Goal: Task Accomplishment & Management: Complete application form

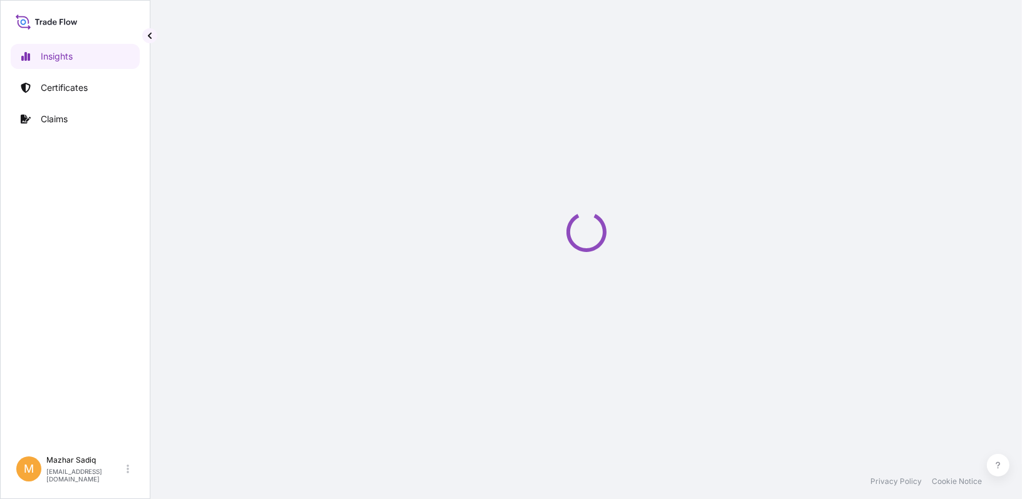
select select "2025"
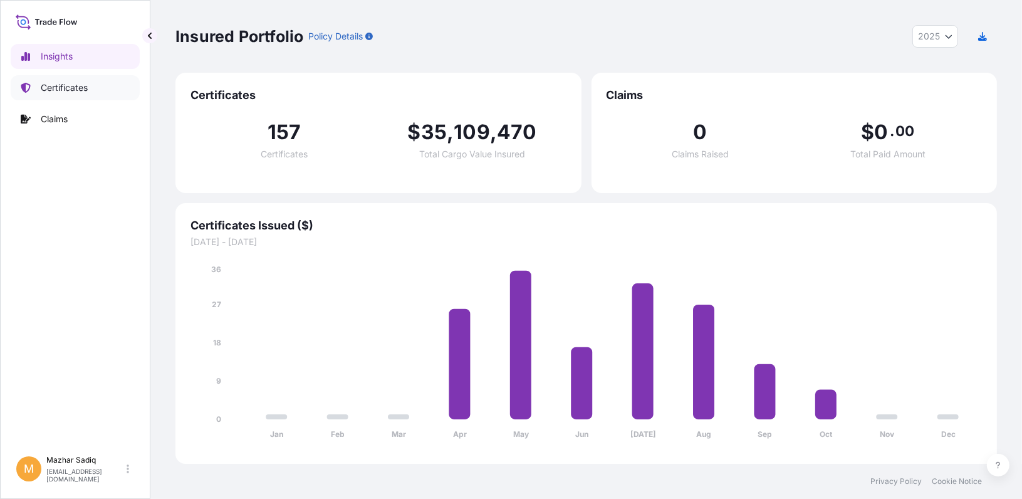
click at [75, 78] on link "Certificates" at bounding box center [75, 87] width 129 height 25
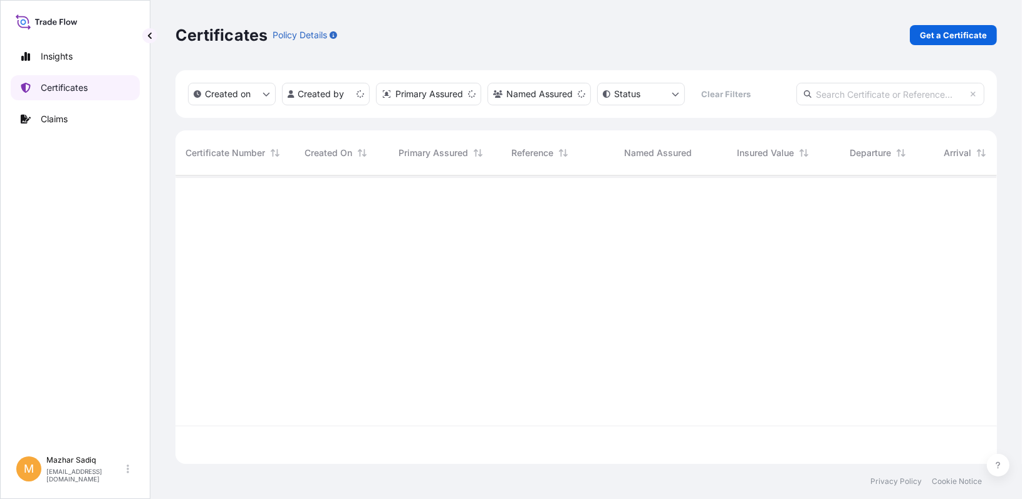
scroll to position [286, 812]
click at [947, 31] on p "Get a Certificate" at bounding box center [953, 35] width 67 height 13
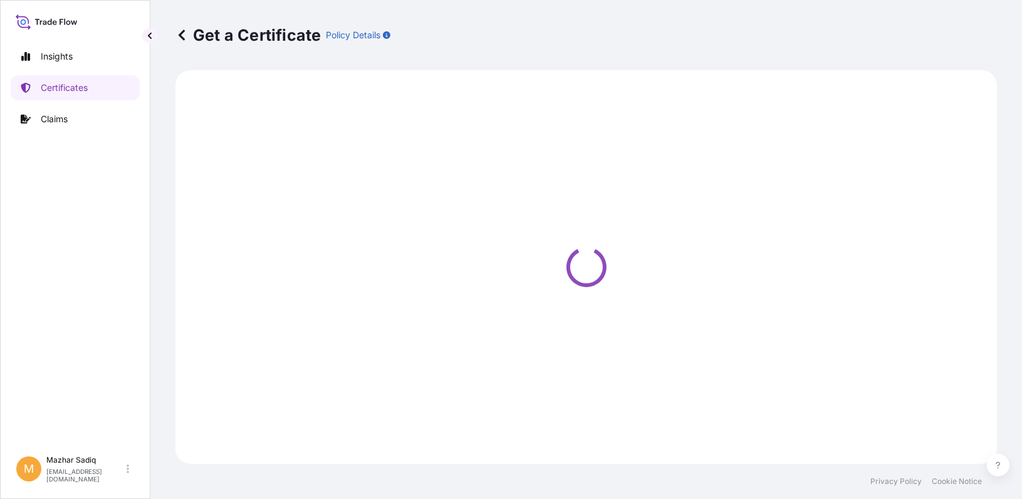
select select "Sea"
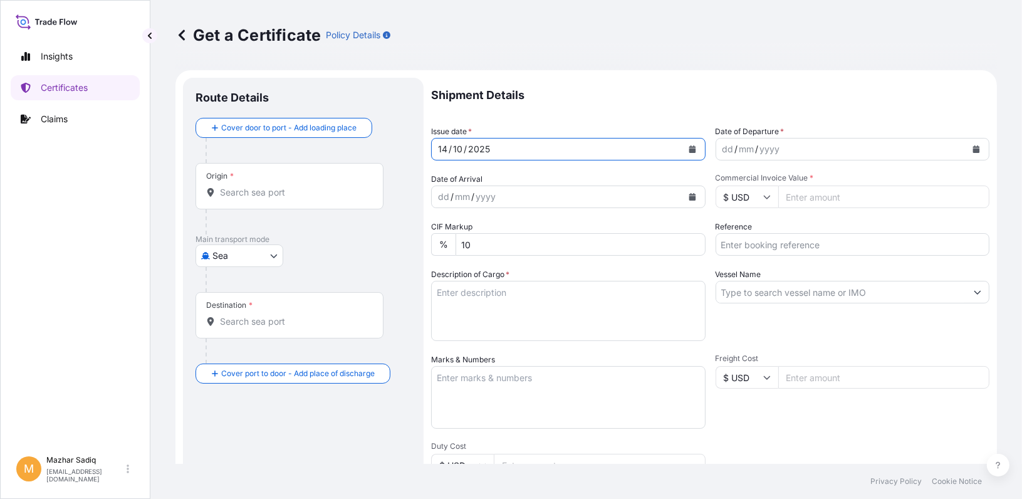
click at [689, 150] on icon "Calendar" at bounding box center [692, 149] width 7 height 8
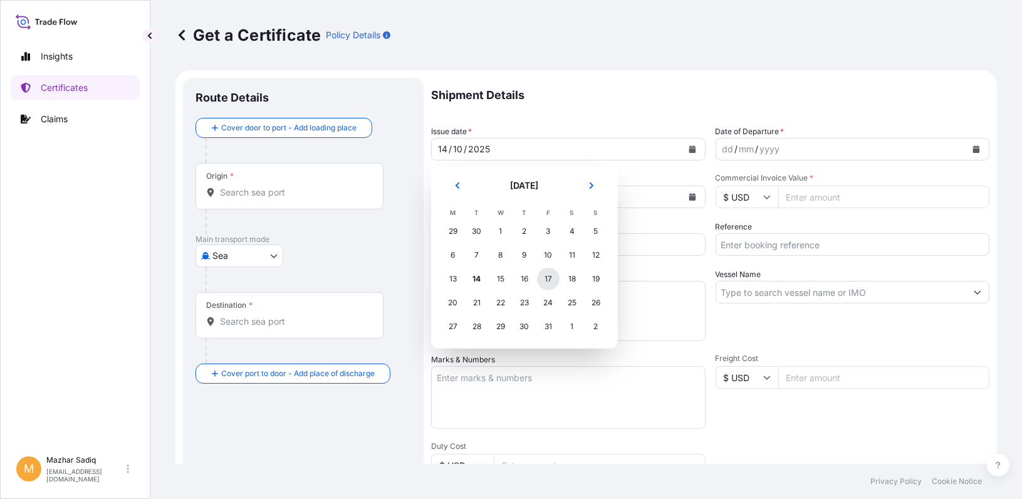
click at [548, 278] on div "17" at bounding box center [548, 279] width 23 height 23
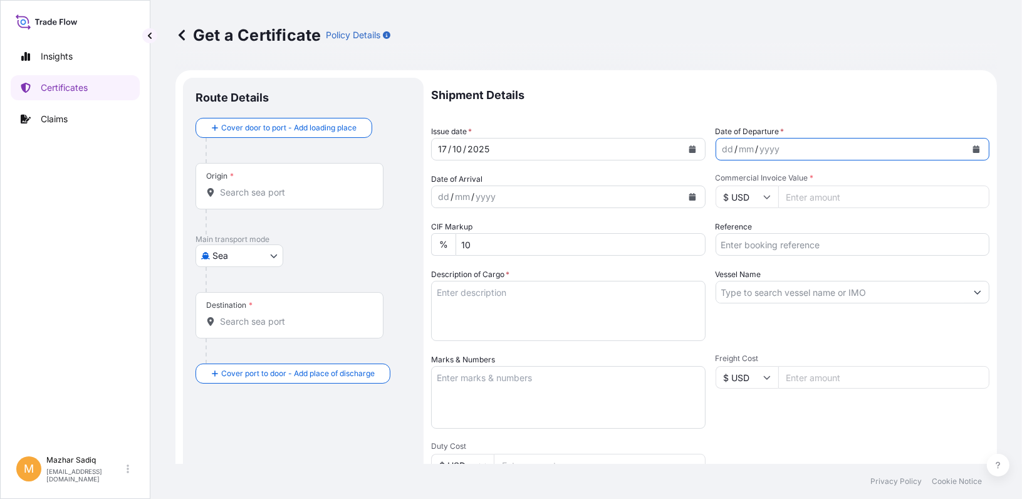
click at [973, 147] on icon "Calendar" at bounding box center [976, 149] width 7 height 8
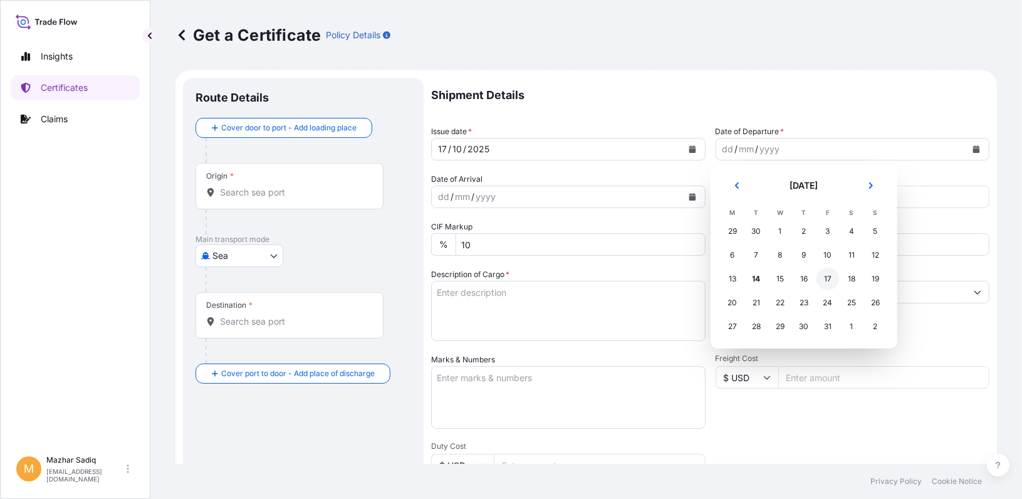
click at [824, 277] on div "17" at bounding box center [828, 279] width 23 height 23
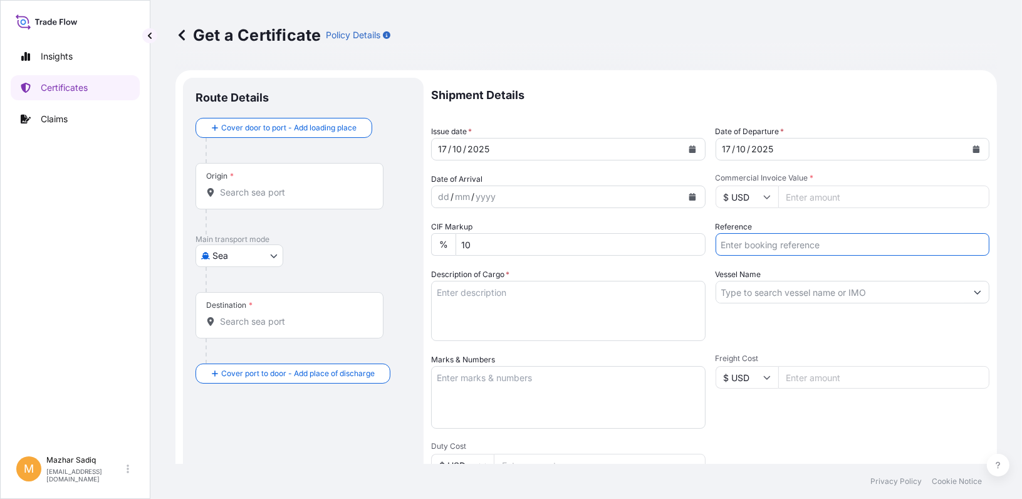
click at [775, 246] on input "Reference" at bounding box center [853, 244] width 275 height 23
paste input "81472031"
type input "81472031"
click at [793, 199] on input "Commercial Invoice Value *" at bounding box center [884, 197] width 212 height 23
paste input "222750.00"
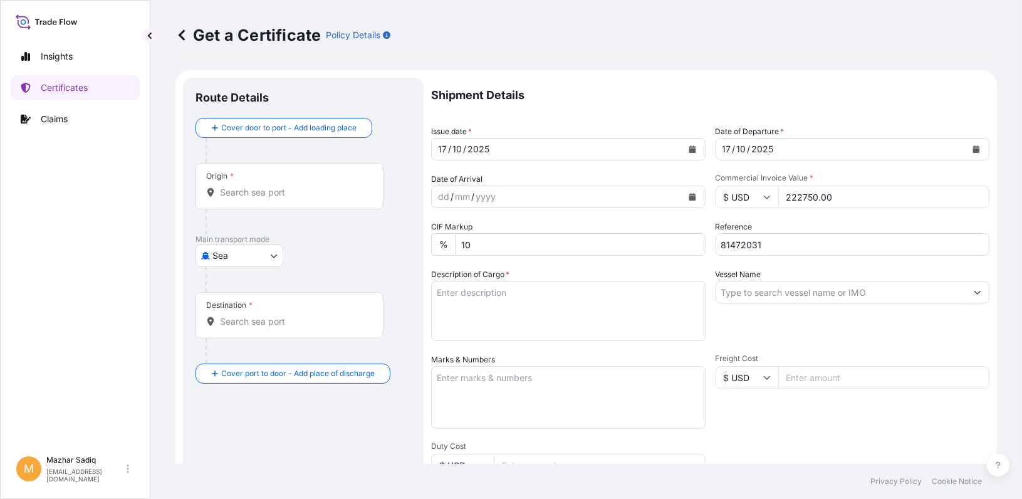
type input "222750.00"
click at [256, 195] on input "Origin *" at bounding box center [294, 192] width 148 height 13
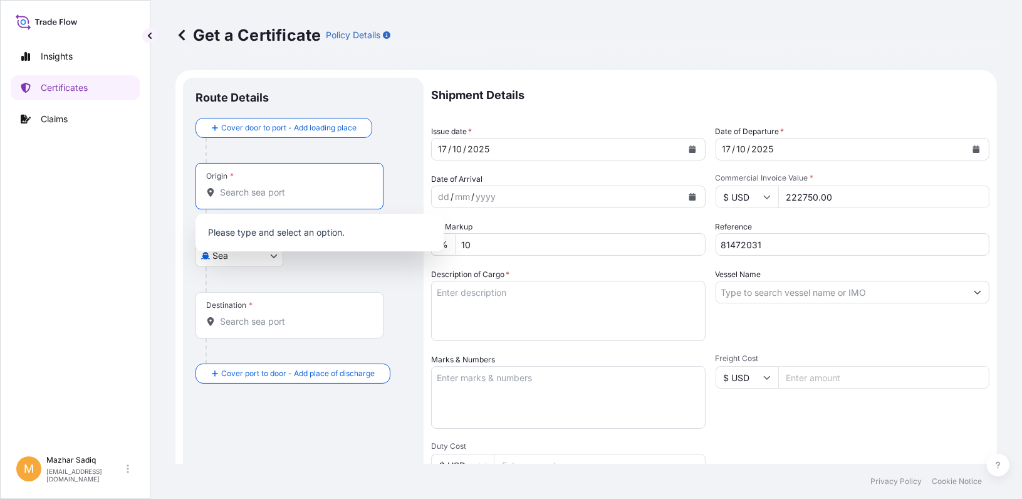
paste input "JEDDAH PORT"
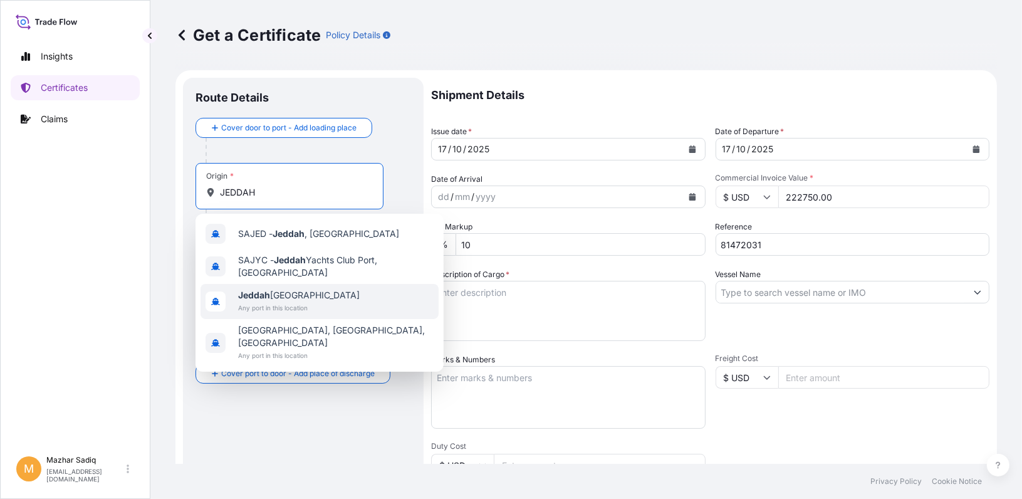
click at [281, 299] on span "Jeddah [GEOGRAPHIC_DATA]" at bounding box center [299, 295] width 122 height 13
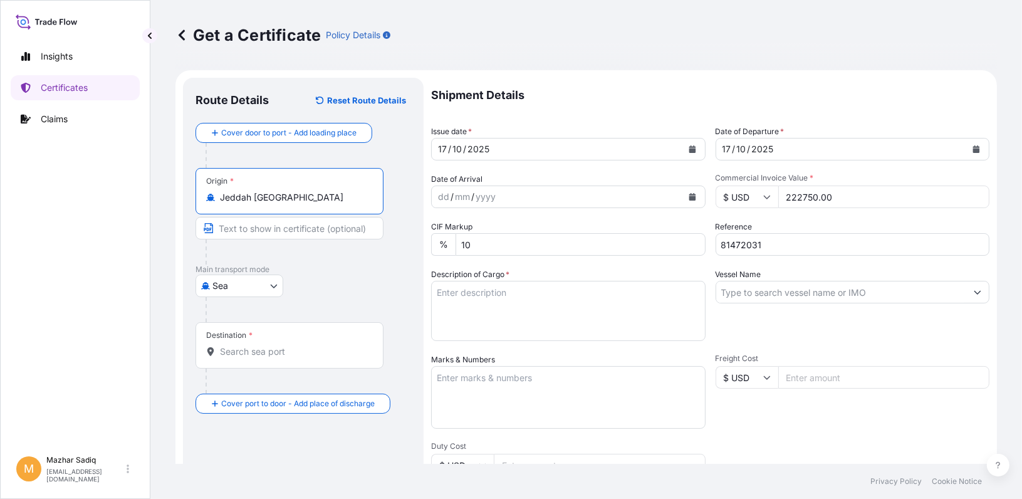
type input "Jeddah [GEOGRAPHIC_DATA]"
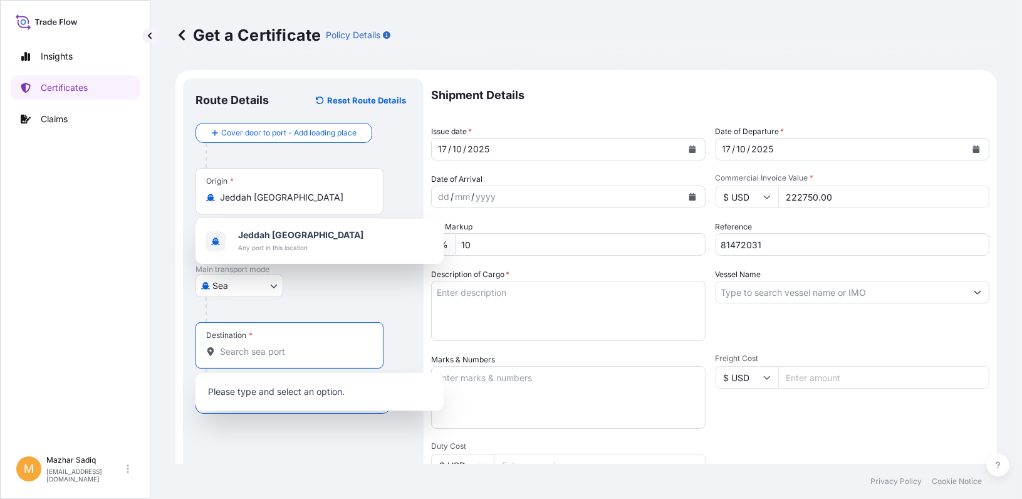
click at [261, 350] on input "Destination *" at bounding box center [294, 351] width 148 height 13
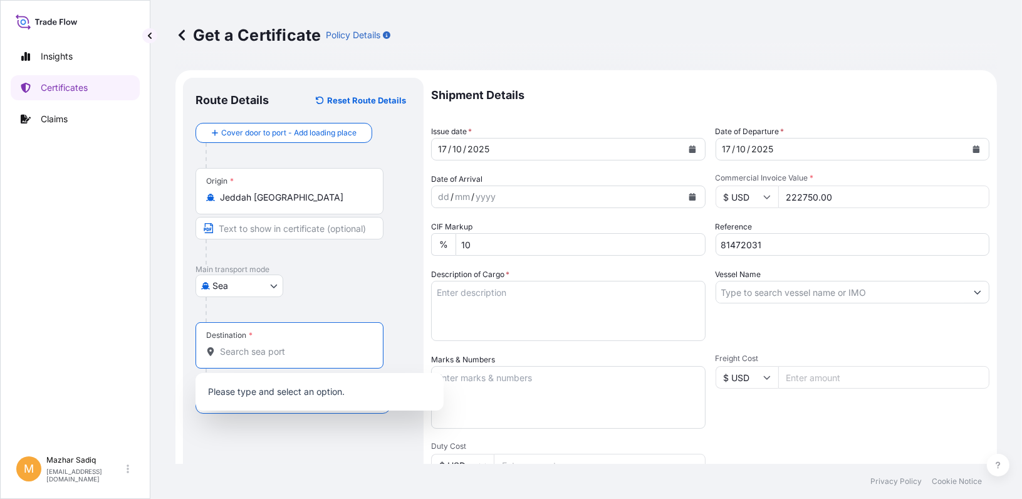
paste input "[GEOGRAPHIC_DATA]"
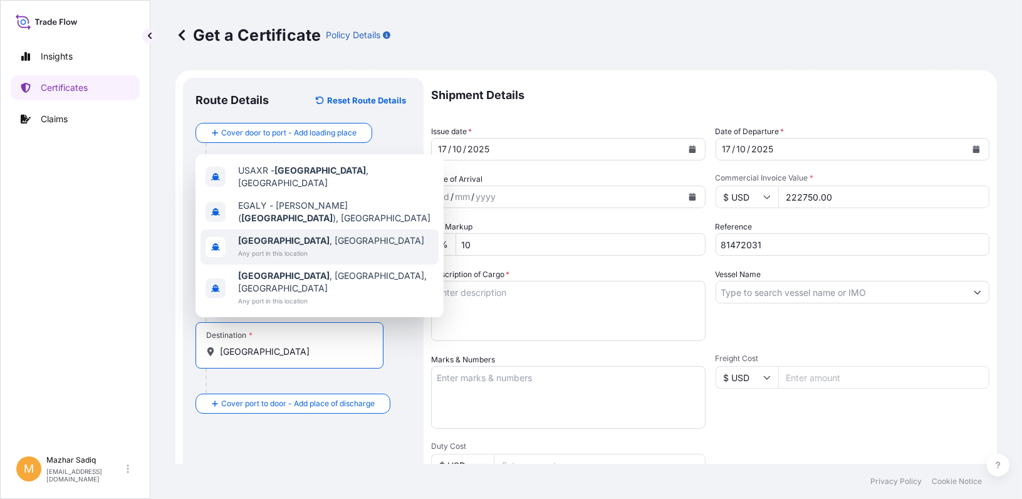
click at [305, 259] on span "Any port in this location" at bounding box center [331, 253] width 186 height 13
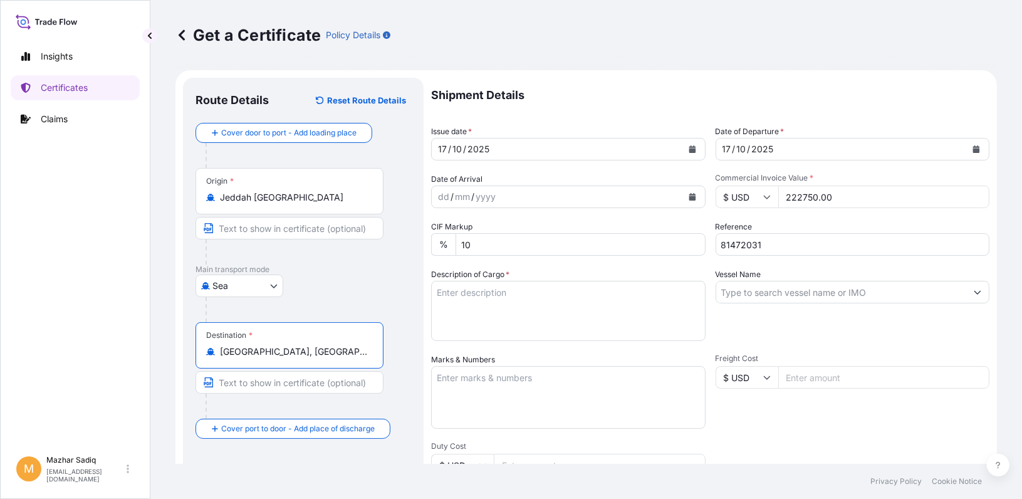
type input "[GEOGRAPHIC_DATA], [GEOGRAPHIC_DATA]"
click at [118, 432] on div "Insights Certificates Claims" at bounding box center [75, 241] width 129 height 417
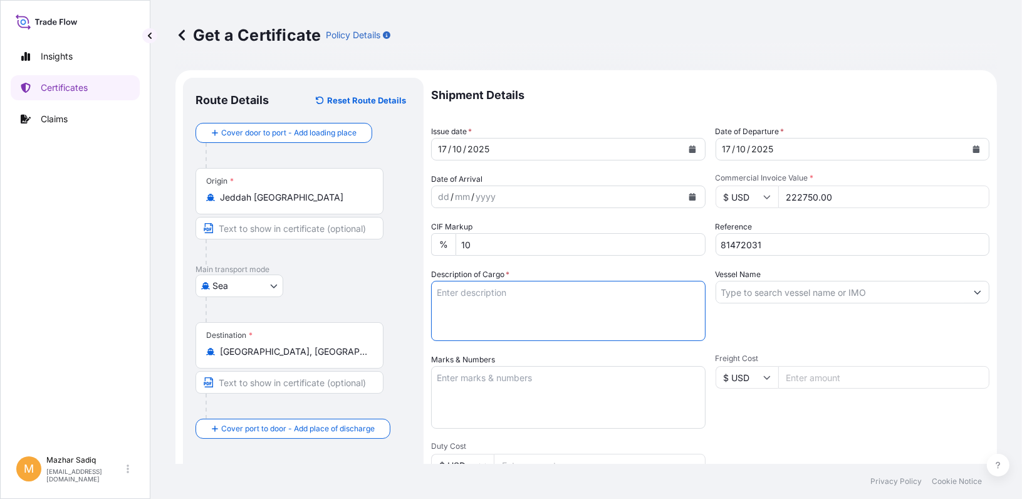
click at [527, 299] on textarea "Description of Cargo *" at bounding box center [568, 311] width 275 height 60
click at [780, 297] on input "Vessel Name" at bounding box center [841, 292] width 251 height 23
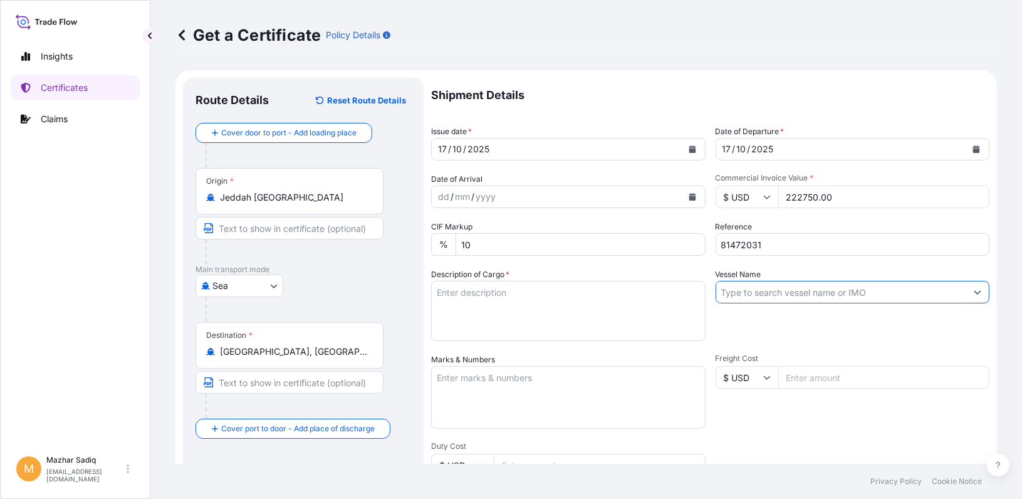
paste input "MSC [PERSON_NAME] - OW542R"
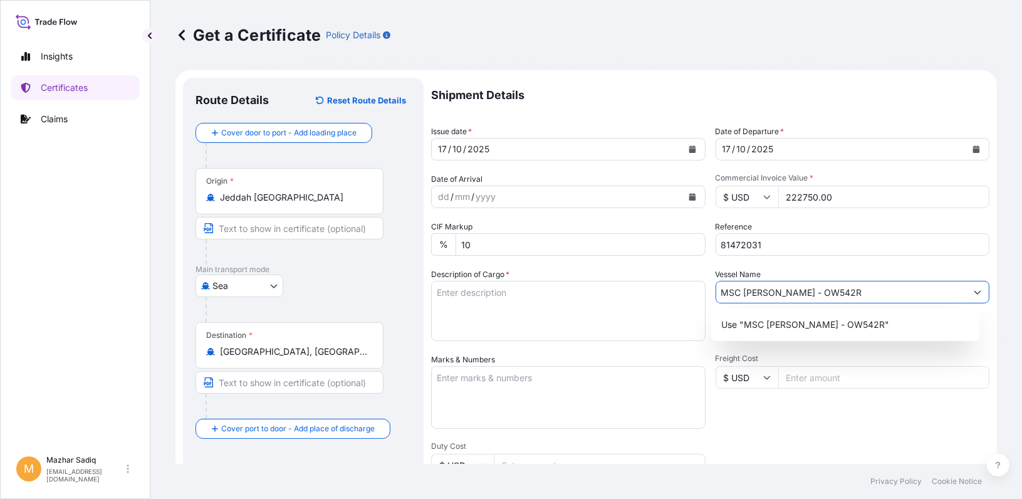
type input "MSC [PERSON_NAME] - OW542R"
click at [505, 299] on textarea "Description of Cargo *" at bounding box center [568, 311] width 275 height 60
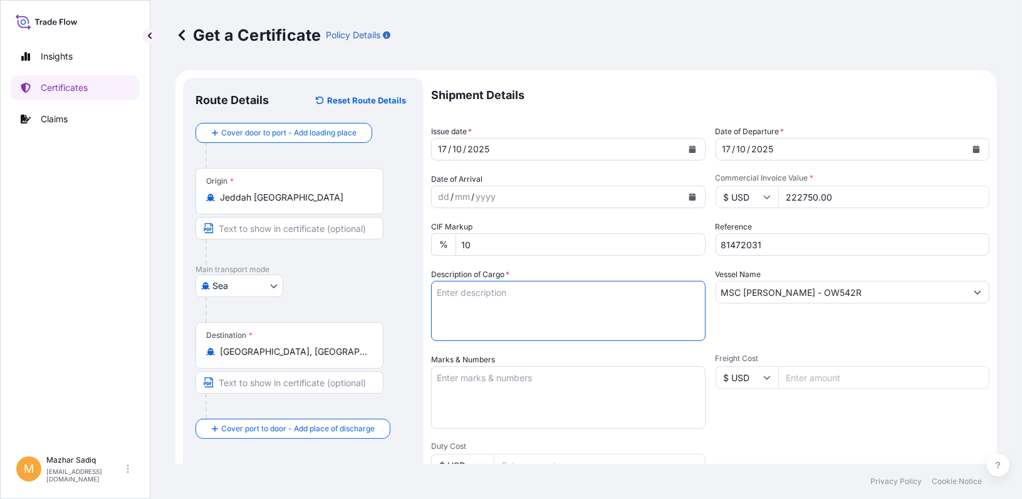
click at [493, 316] on textarea "Description of Cargo *" at bounding box center [568, 311] width 275 height 60
paste textarea "247.50 MT MARLEX HIGH DENSITY POLYETHYLENE RESIN HHM TR-144 FREIGHT PREPAID ACI…"
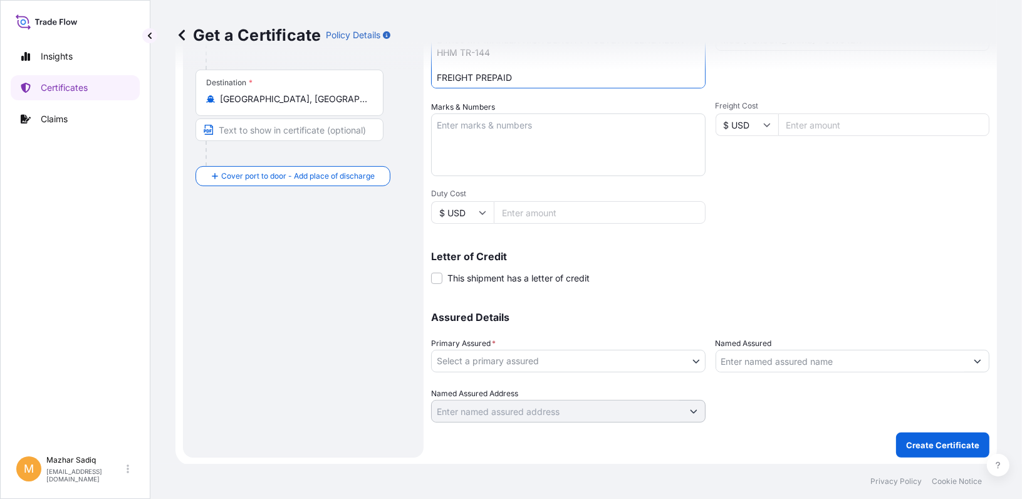
scroll to position [253, 0]
type textarea "247.50 MT MARLEX HIGH DENSITY POLYETHYLENE RESIN HHM TR-144 FREIGHT PREPAID ACI…"
click at [541, 356] on body "Insights Certificates Claims M [PERSON_NAME] [PERSON_NAME][EMAIL_ADDRESS][DOMAI…" at bounding box center [511, 249] width 1022 height 499
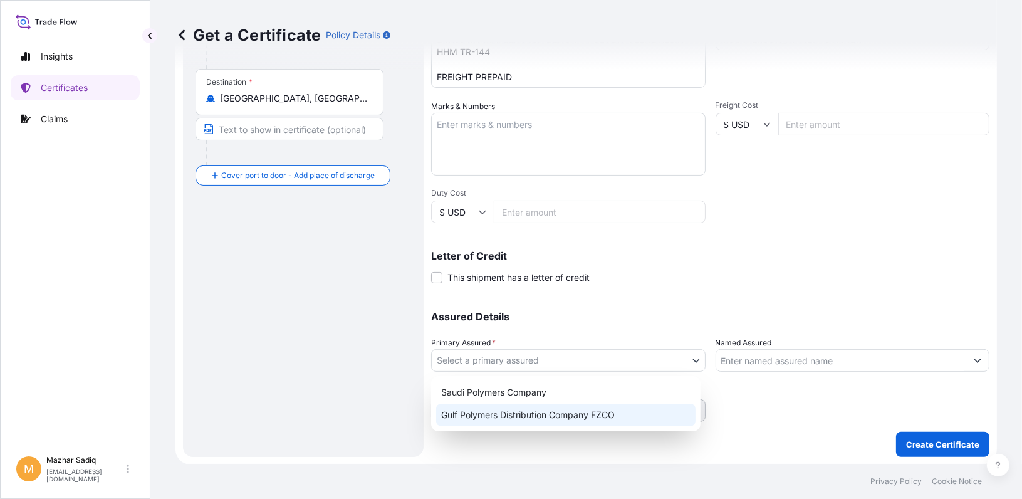
click at [523, 413] on div "Gulf Polymers Distribution Company FZCO" at bounding box center [565, 415] width 259 height 23
select select "31643"
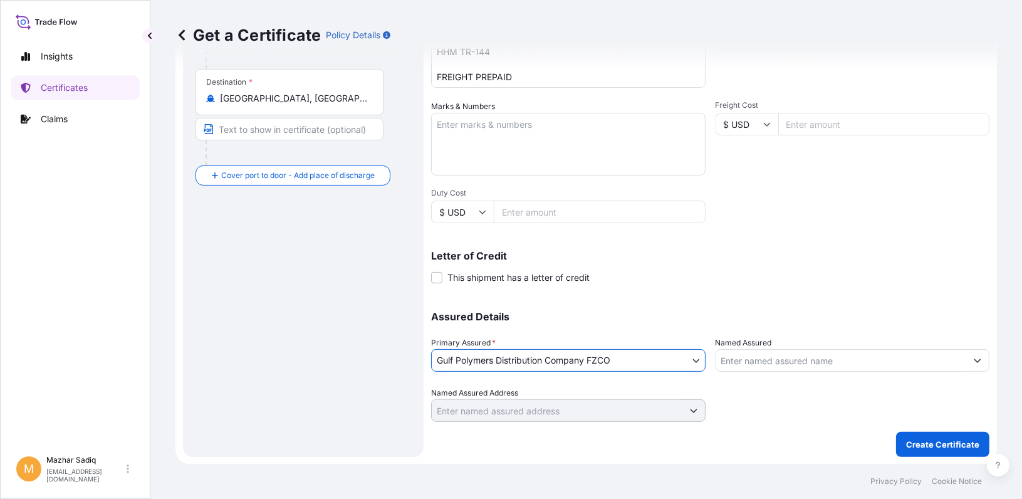
click at [740, 360] on input "Named Assured" at bounding box center [841, 360] width 251 height 23
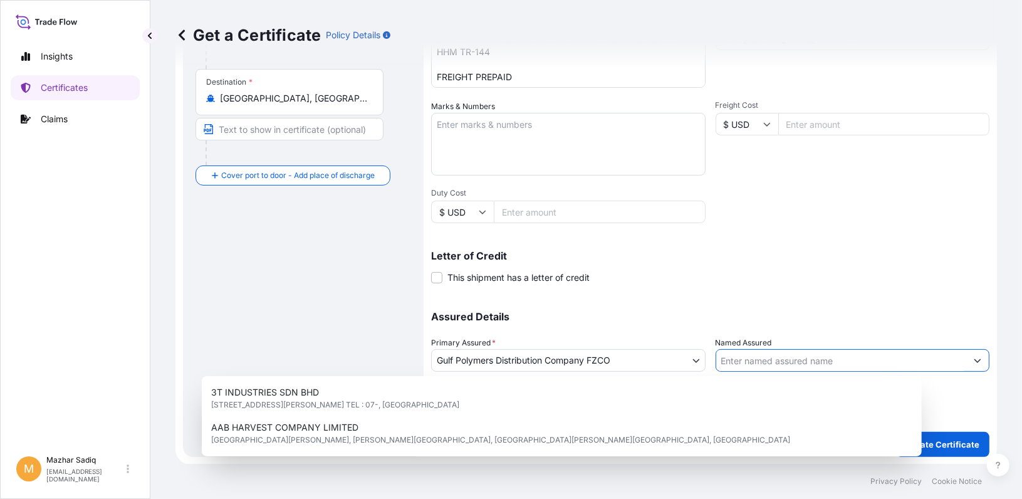
paste input "SIDI KERIR PETROCHEMICALS CO ( SIDPEC )"
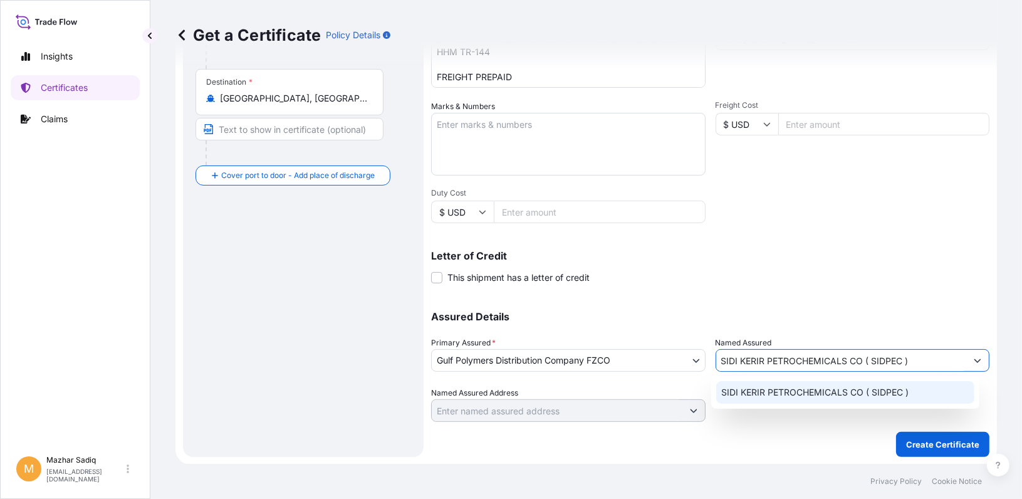
click at [899, 392] on span "SIDI KERIR PETROCHEMICALS CO ( SIDPEC )" at bounding box center [814, 392] width 187 height 13
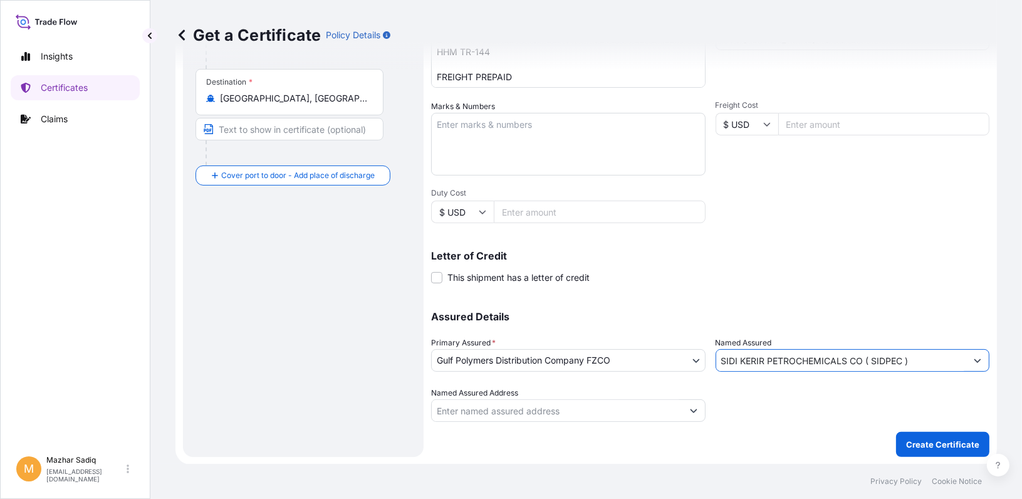
type input "SIDI KERIR PETROCHEMICALS CO ( SIDPEC )"
click at [732, 303] on div "Assured Details Primary Assured * Gulf Polymers Distribution Company FZCO Saudi…" at bounding box center [710, 358] width 558 height 125
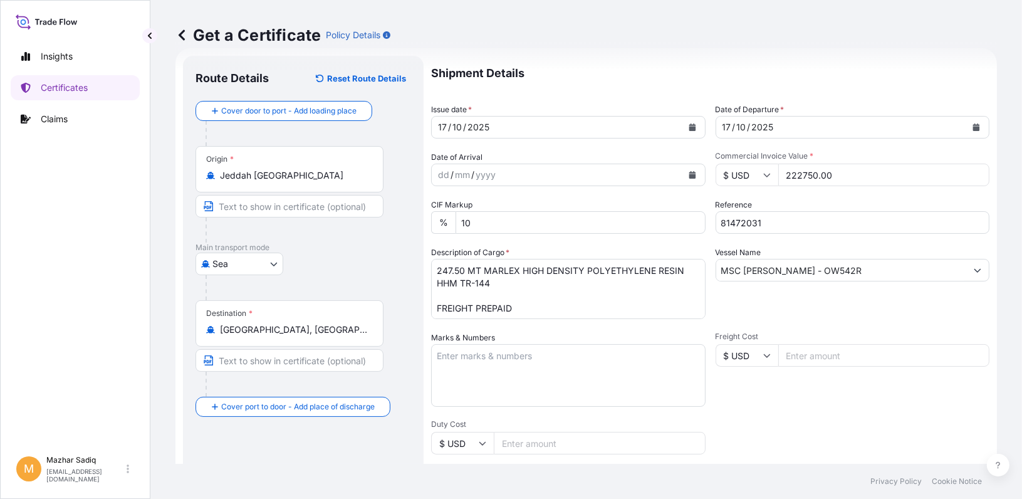
scroll to position [3, 0]
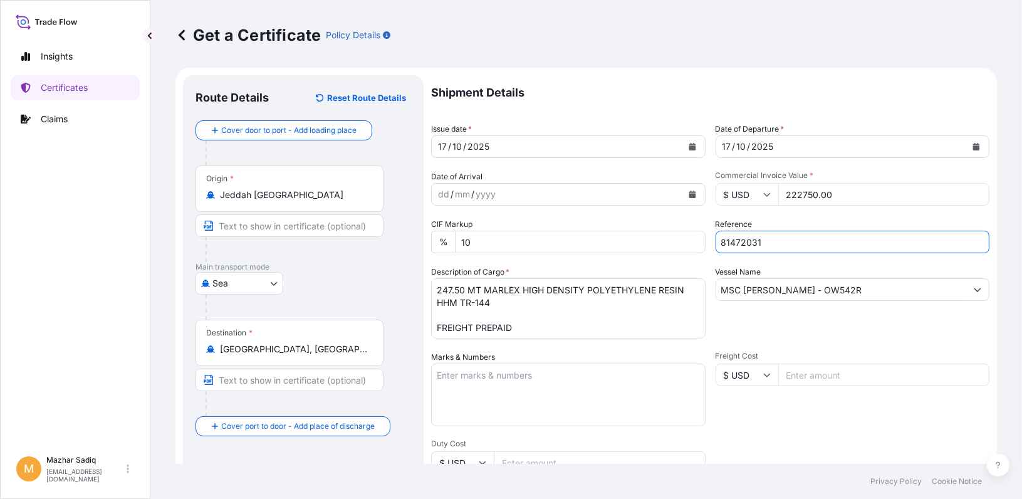
drag, startPoint x: 774, startPoint y: 243, endPoint x: 624, endPoint y: 244, distance: 149.8
click at [625, 243] on div "Shipment Details Issue date * [DATE] Date of Departure * [DATE] Date of Arrival…" at bounding box center [710, 373] width 558 height 597
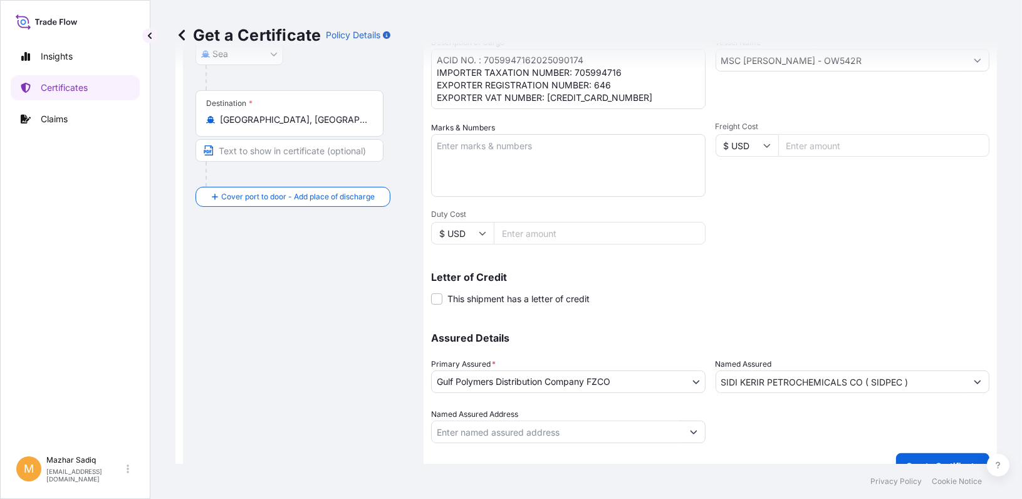
scroll to position [253, 0]
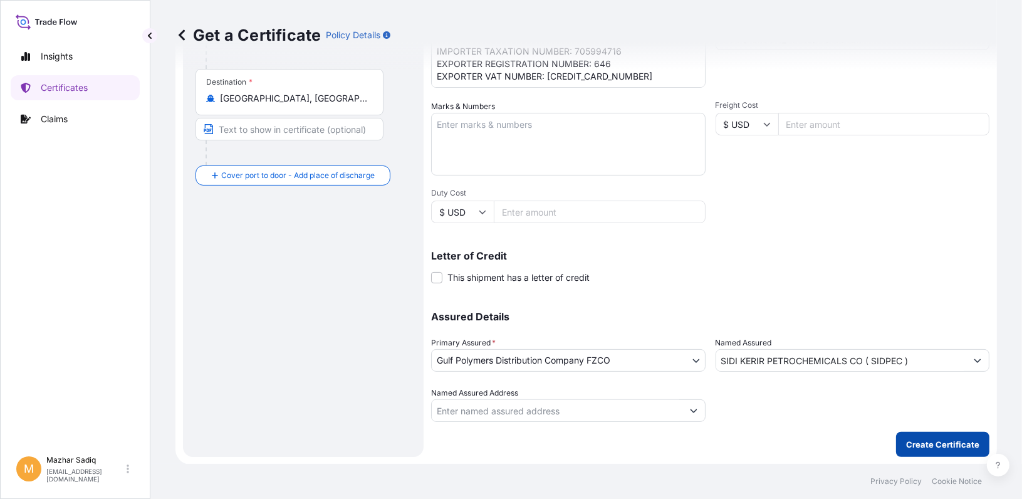
click at [925, 449] on p "Create Certificate" at bounding box center [942, 444] width 73 height 13
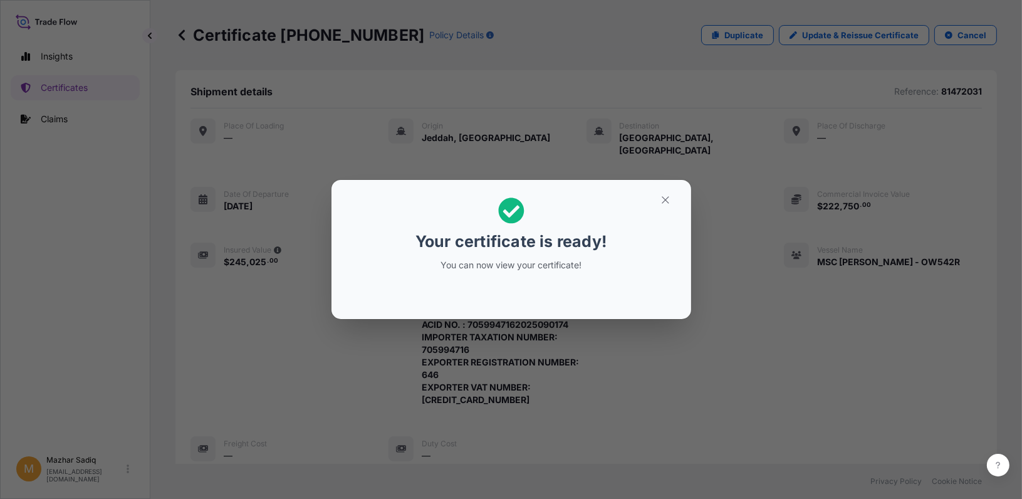
click at [650, 229] on h2 "Your certificate is ready! You can now view your certificate!" at bounding box center [512, 234] width 340 height 89
click at [669, 195] on icon "button" at bounding box center [665, 199] width 11 height 11
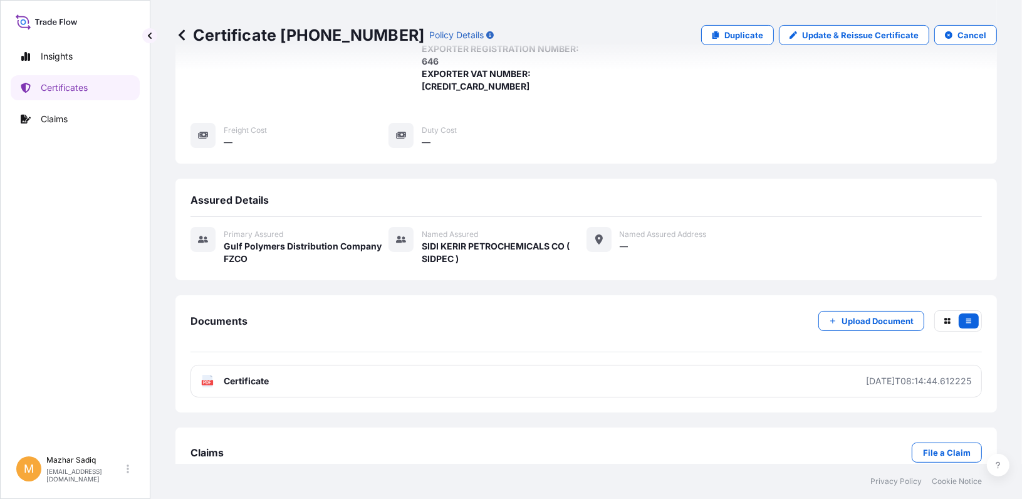
scroll to position [323, 0]
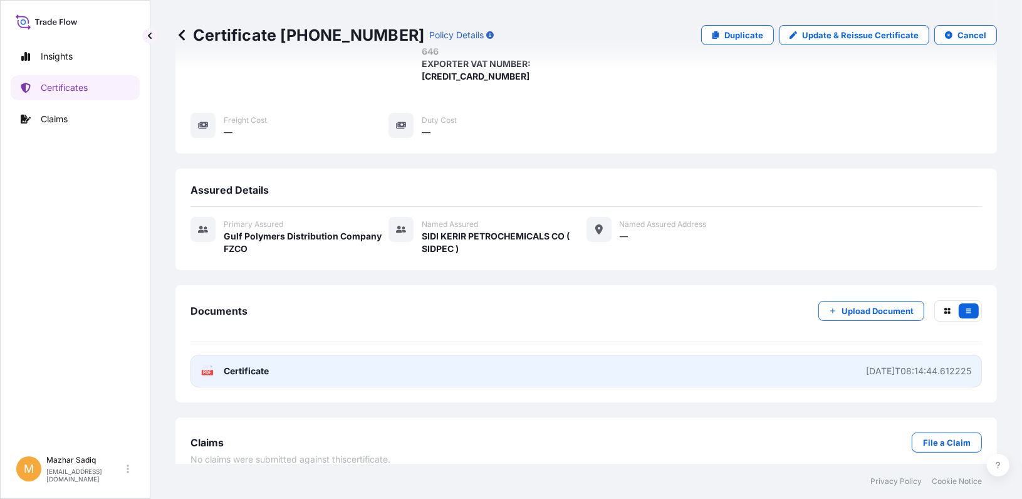
click at [274, 355] on link "PDF Certificate [DATE]T08:14:44.612225" at bounding box center [587, 371] width 792 height 33
